Goal: Task Accomplishment & Management: Complete application form

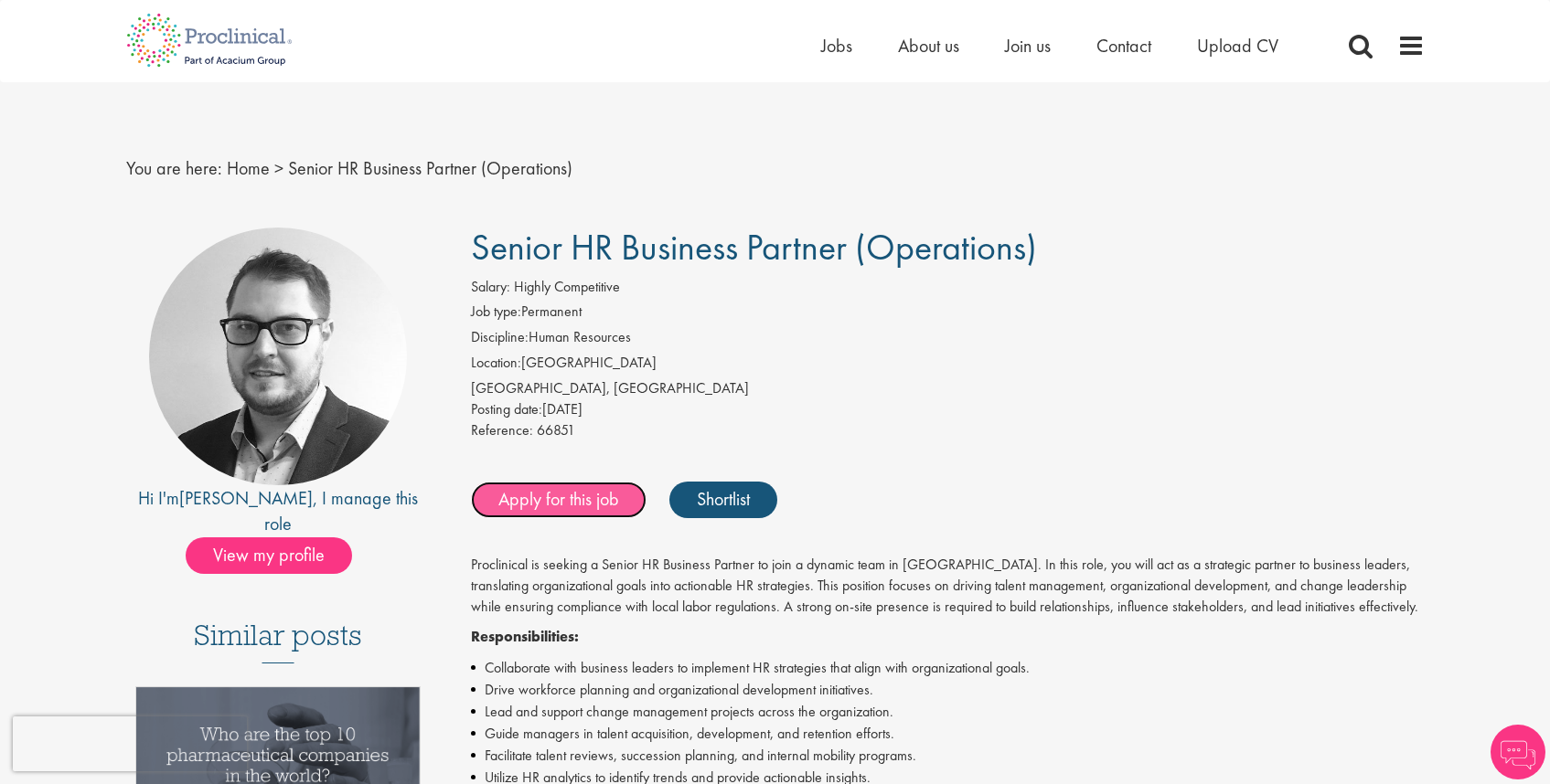
click at [531, 495] on link "Apply for this job" at bounding box center [558, 499] width 175 height 36
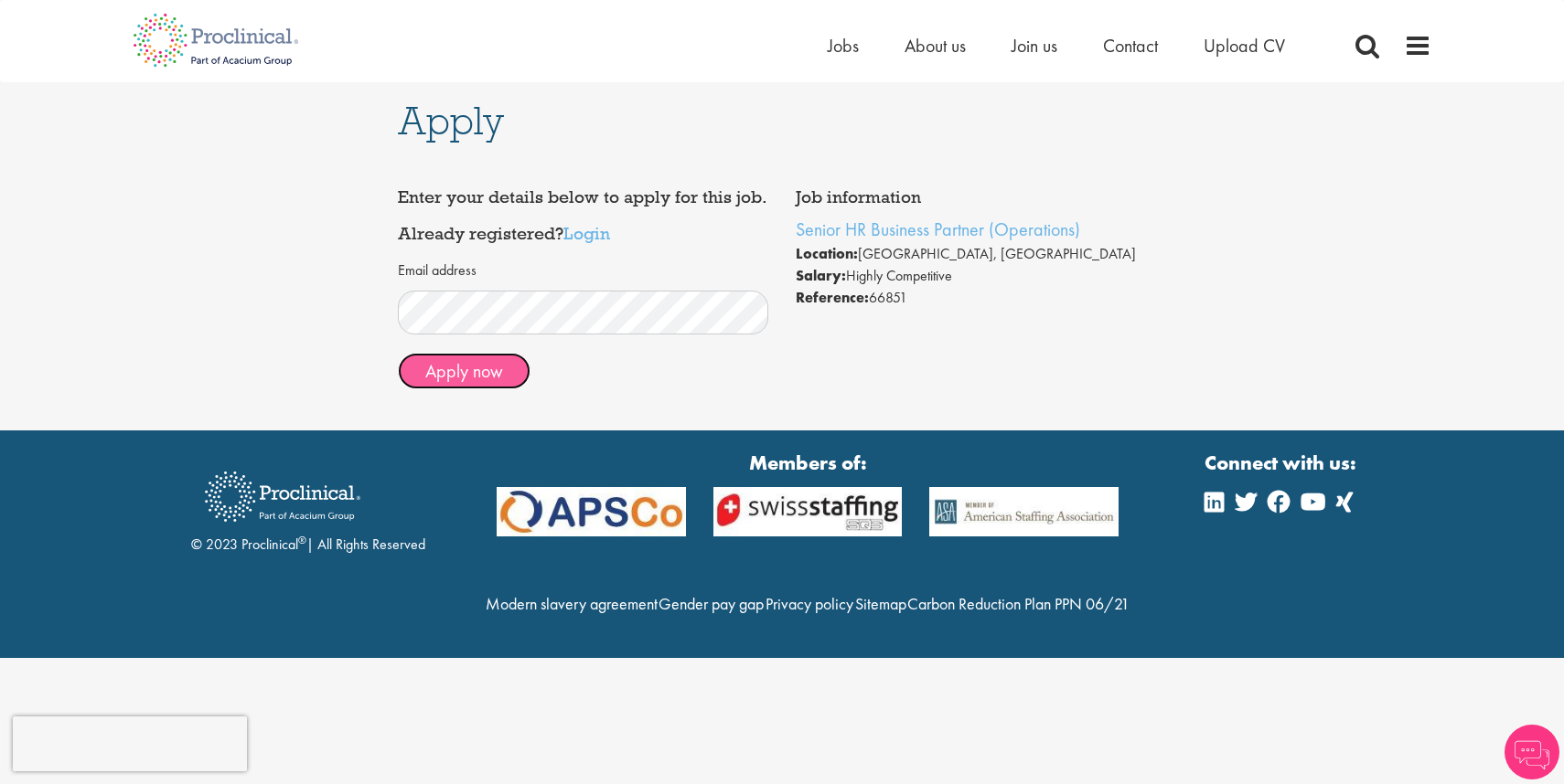
click at [452, 365] on button "Apply now" at bounding box center [464, 370] width 133 height 36
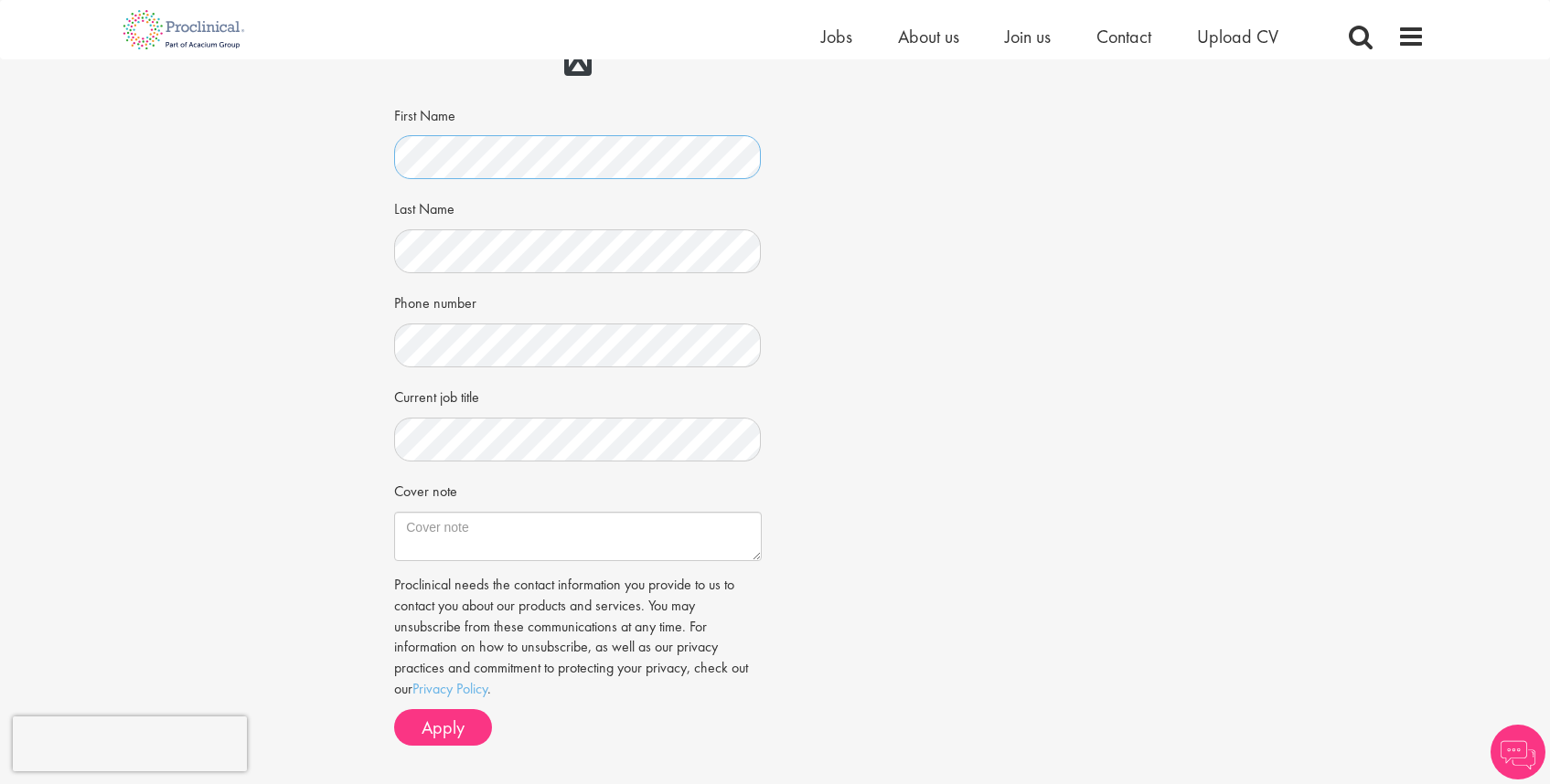
scroll to position [290, 0]
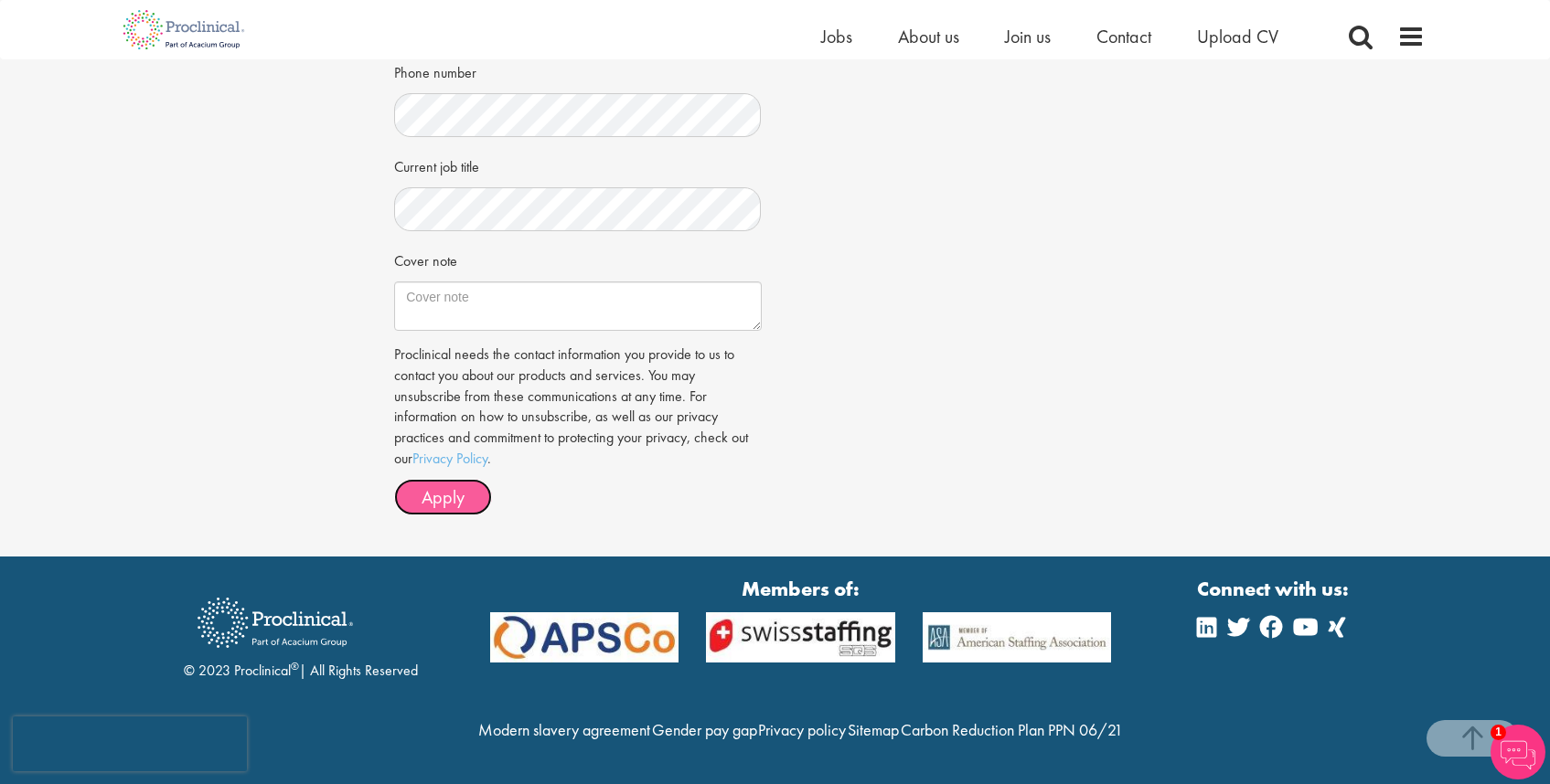
click at [458, 479] on button "Apply" at bounding box center [443, 496] width 97 height 36
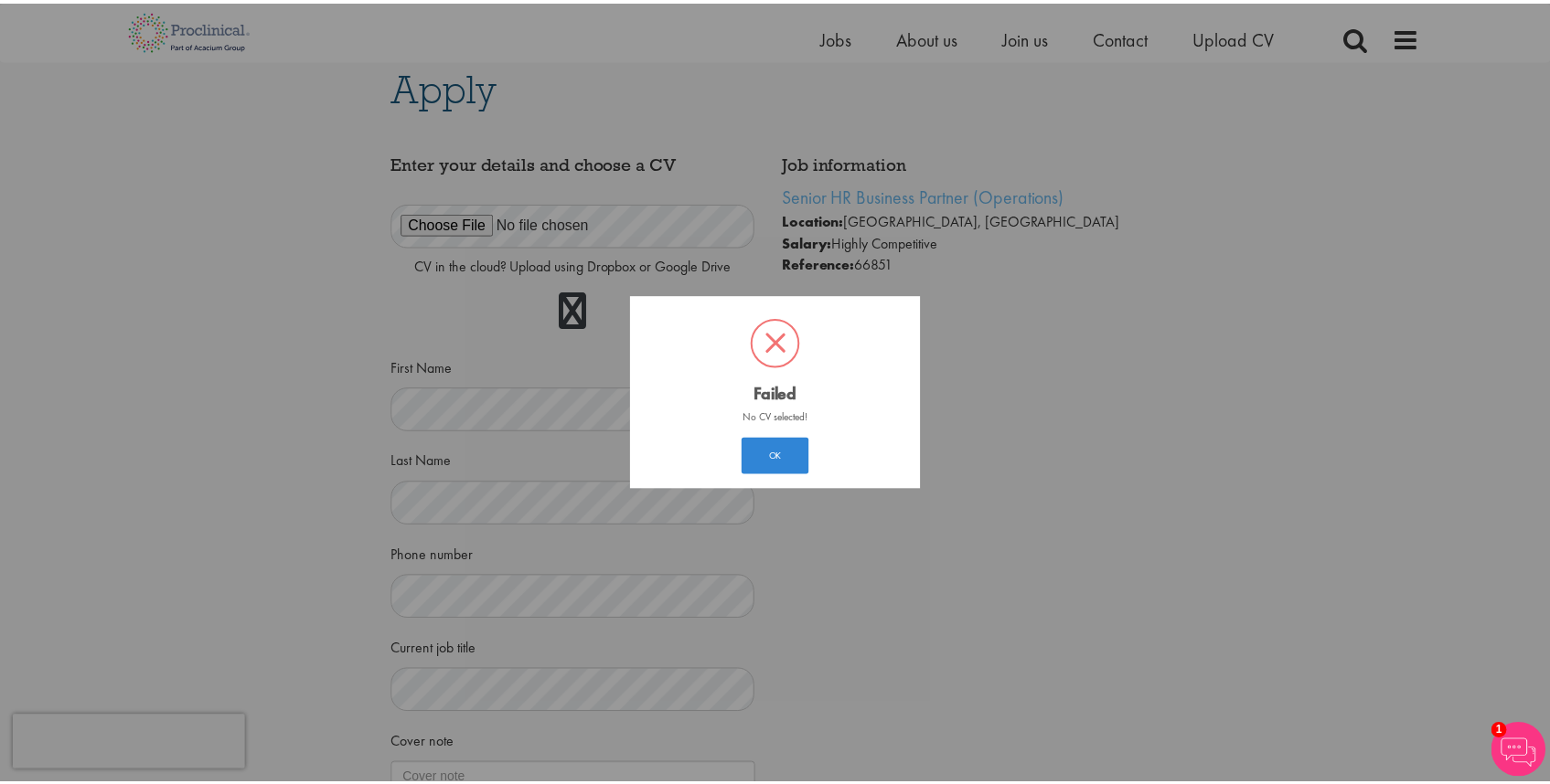
scroll to position [10, 0]
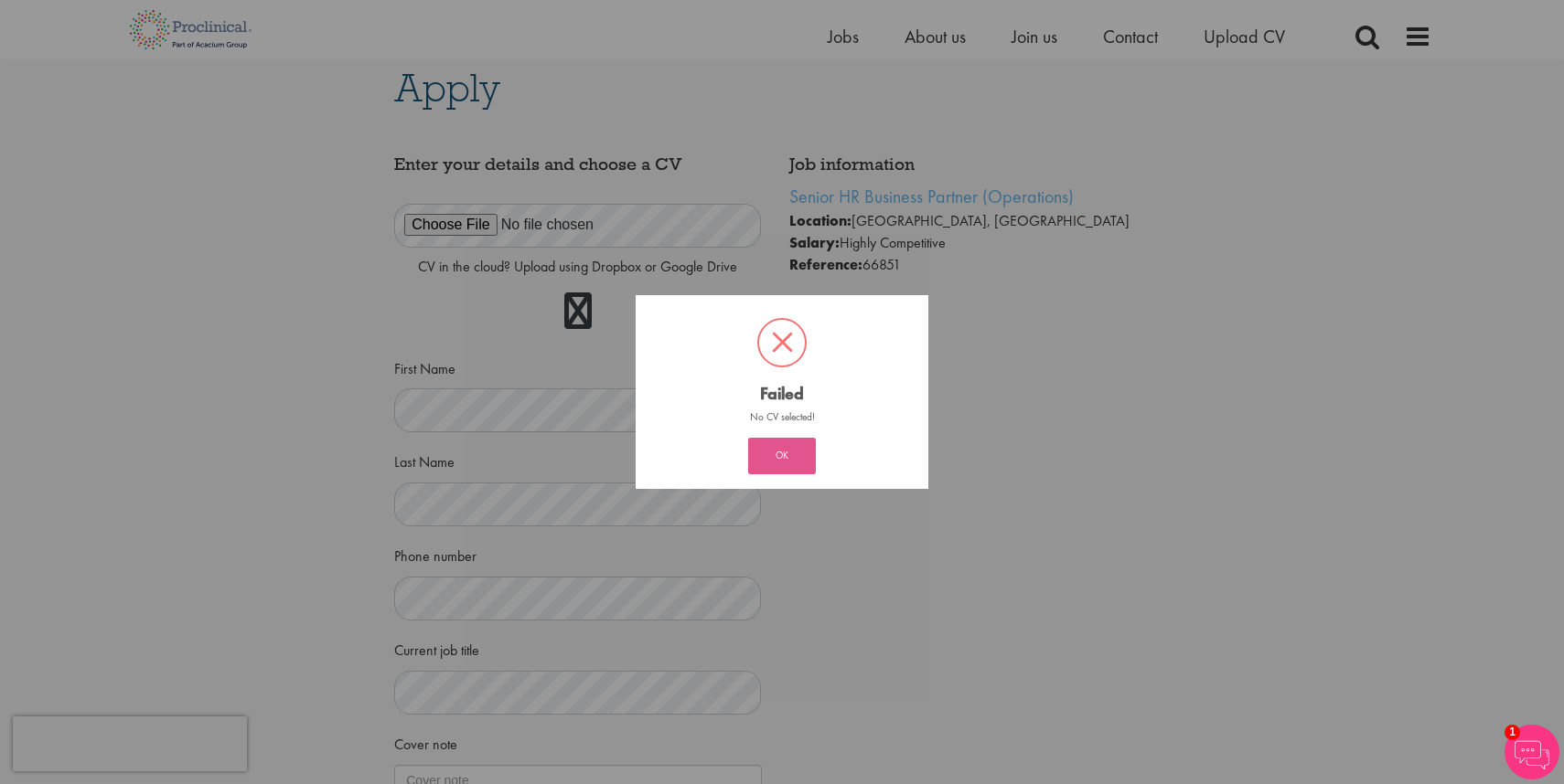
click at [761, 460] on button "OK" at bounding box center [782, 456] width 68 height 36
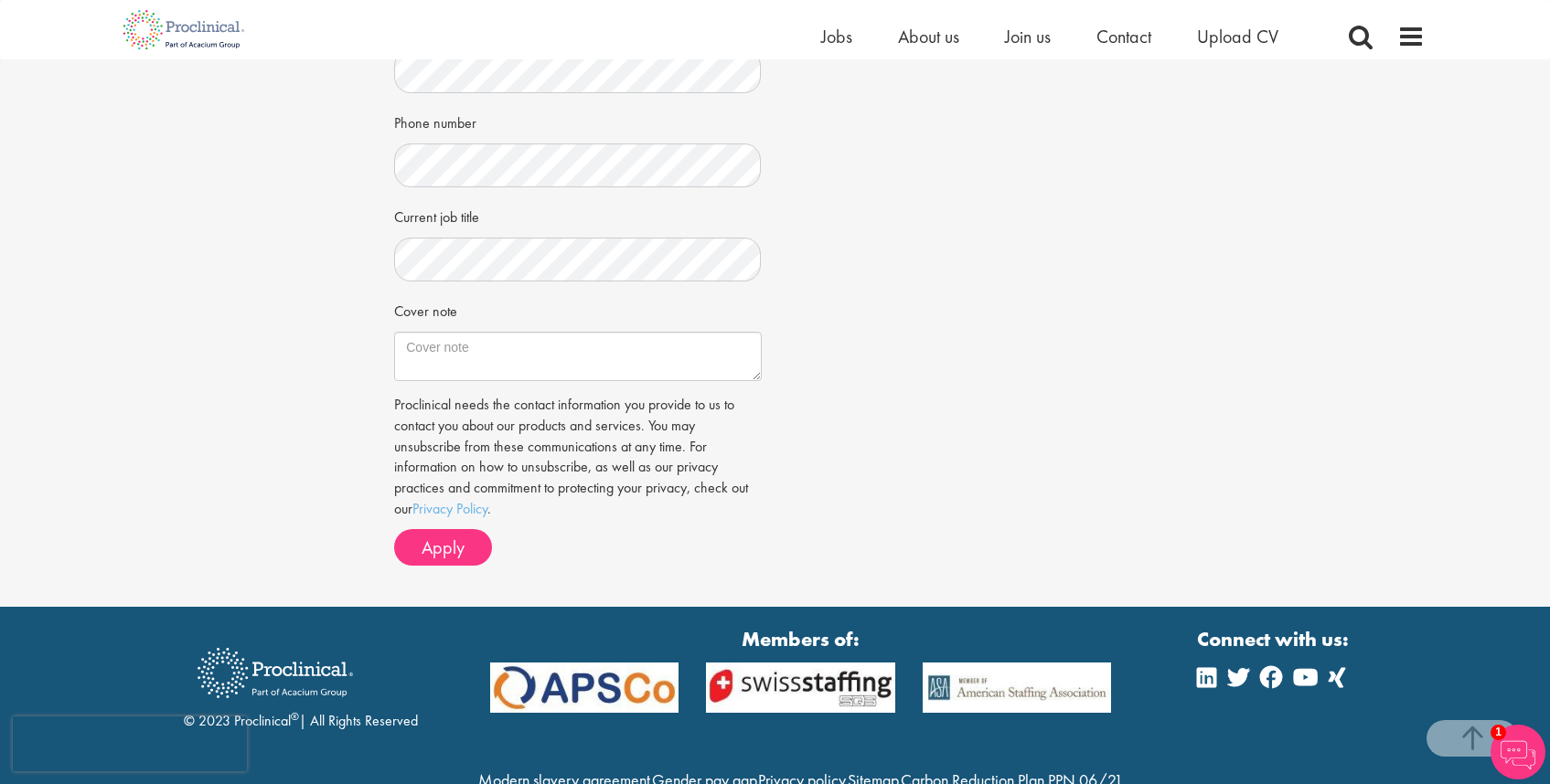
scroll to position [533, 0]
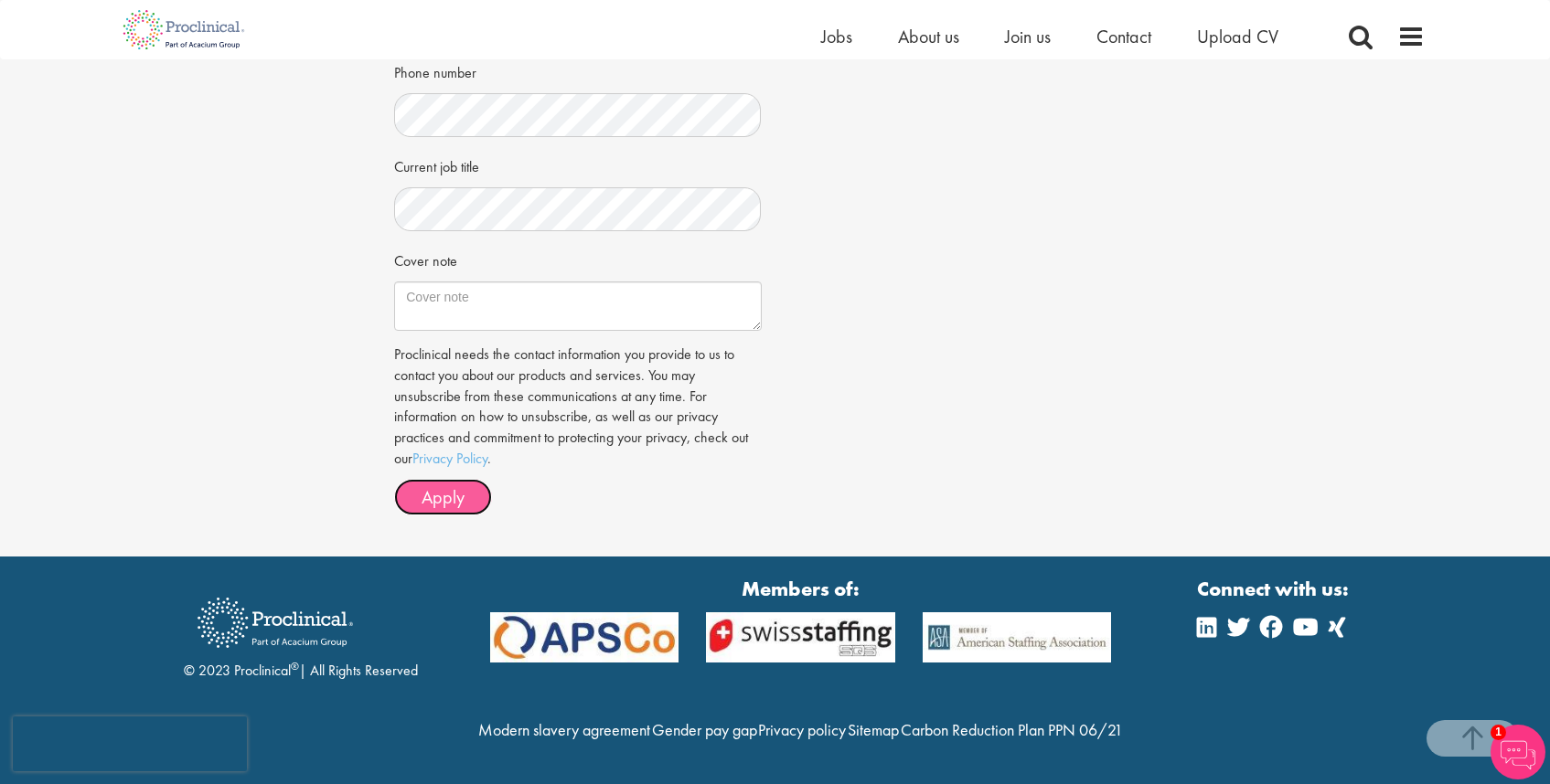
click at [449, 485] on span "Apply" at bounding box center [443, 497] width 43 height 24
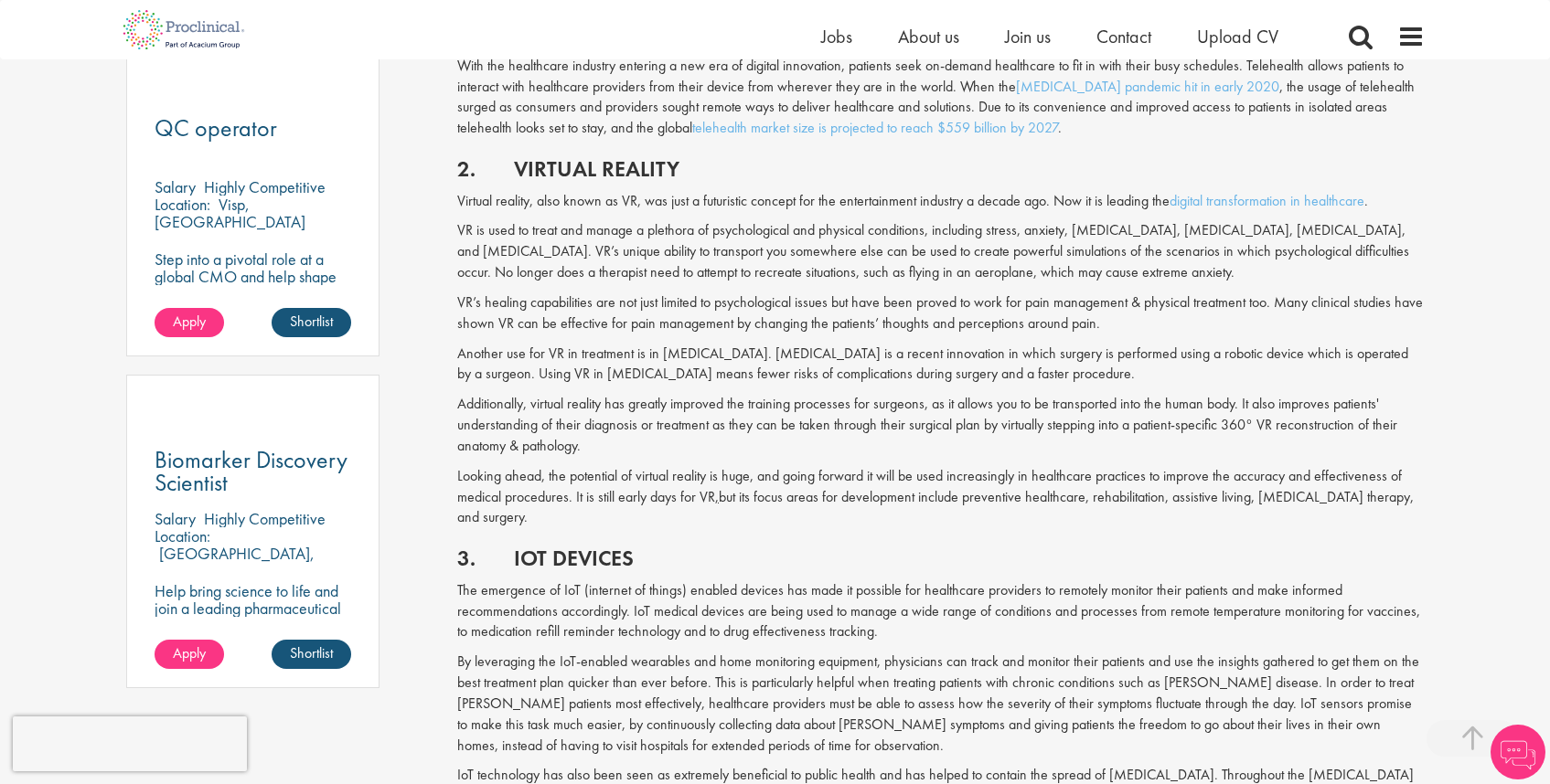
scroll to position [1347, 0]
